Goal: Information Seeking & Learning: Learn about a topic

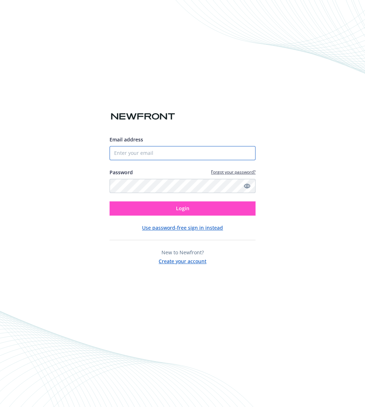
type input "[PERSON_NAME][EMAIL_ADDRESS][DOMAIN_NAME]"
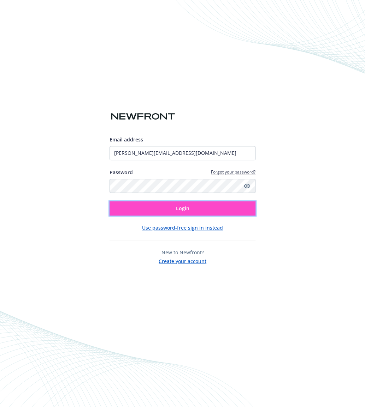
click at [184, 205] on span "Login" at bounding box center [182, 208] width 13 height 7
